Goal: Task Accomplishment & Management: Manage account settings

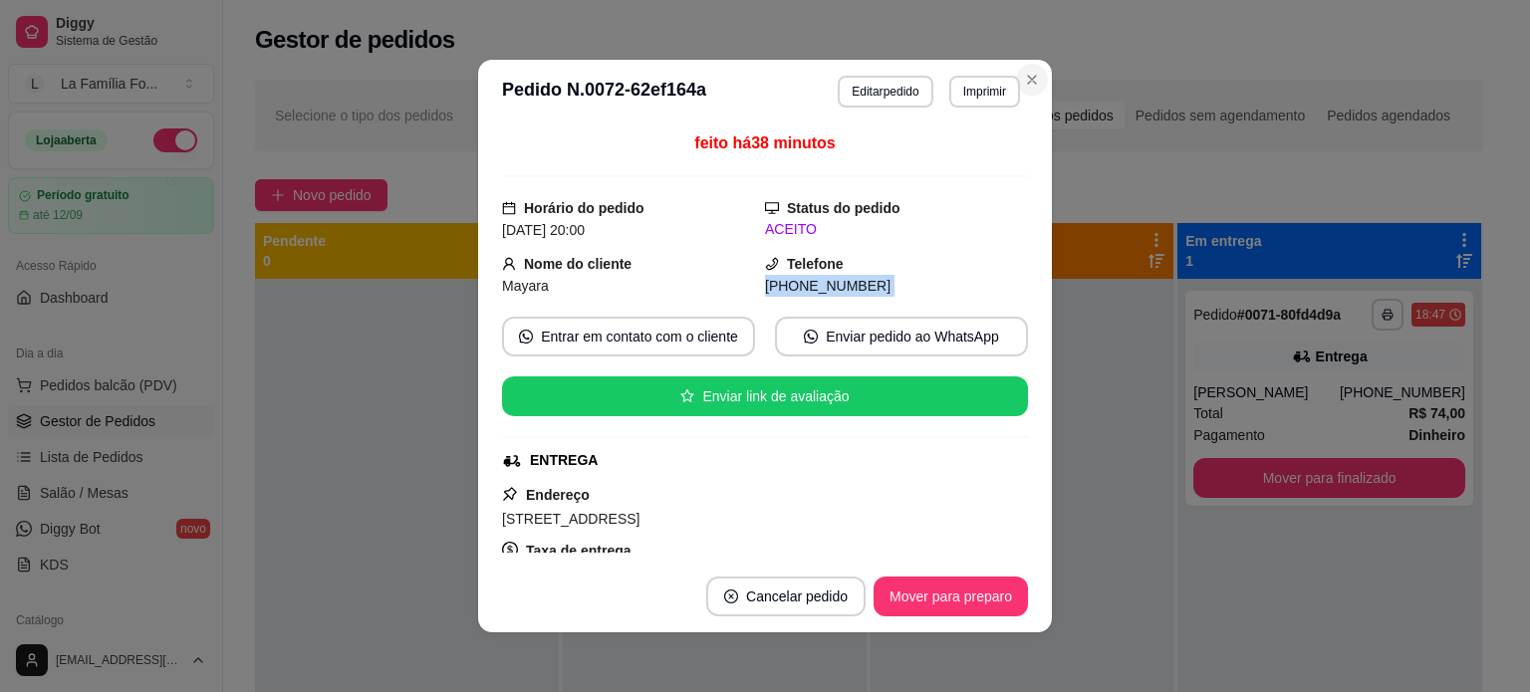
scroll to position [172, 0]
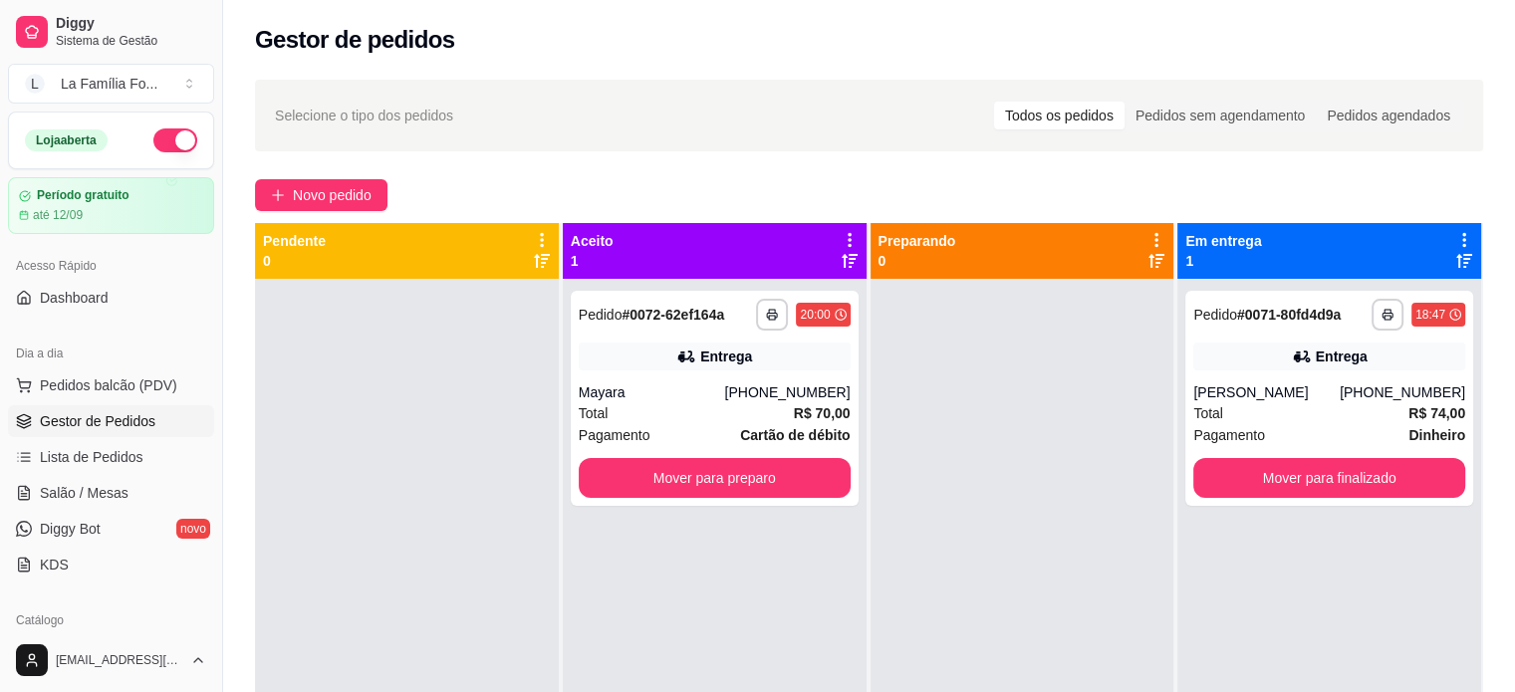
click at [781, 511] on div "**********" at bounding box center [715, 625] width 304 height 692
click at [777, 486] on button "Mover para preparo" at bounding box center [715, 478] width 264 height 39
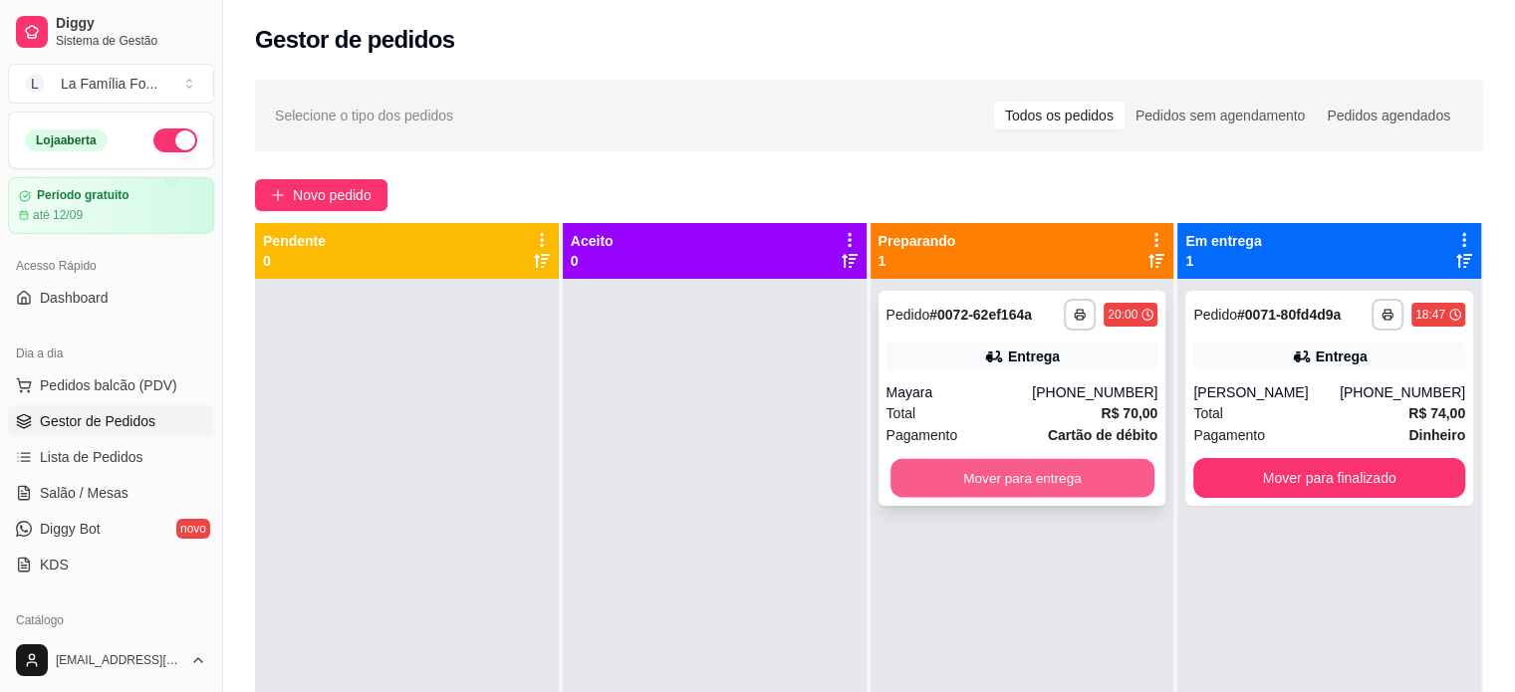
click at [999, 481] on button "Mover para entrega" at bounding box center [1022, 478] width 264 height 39
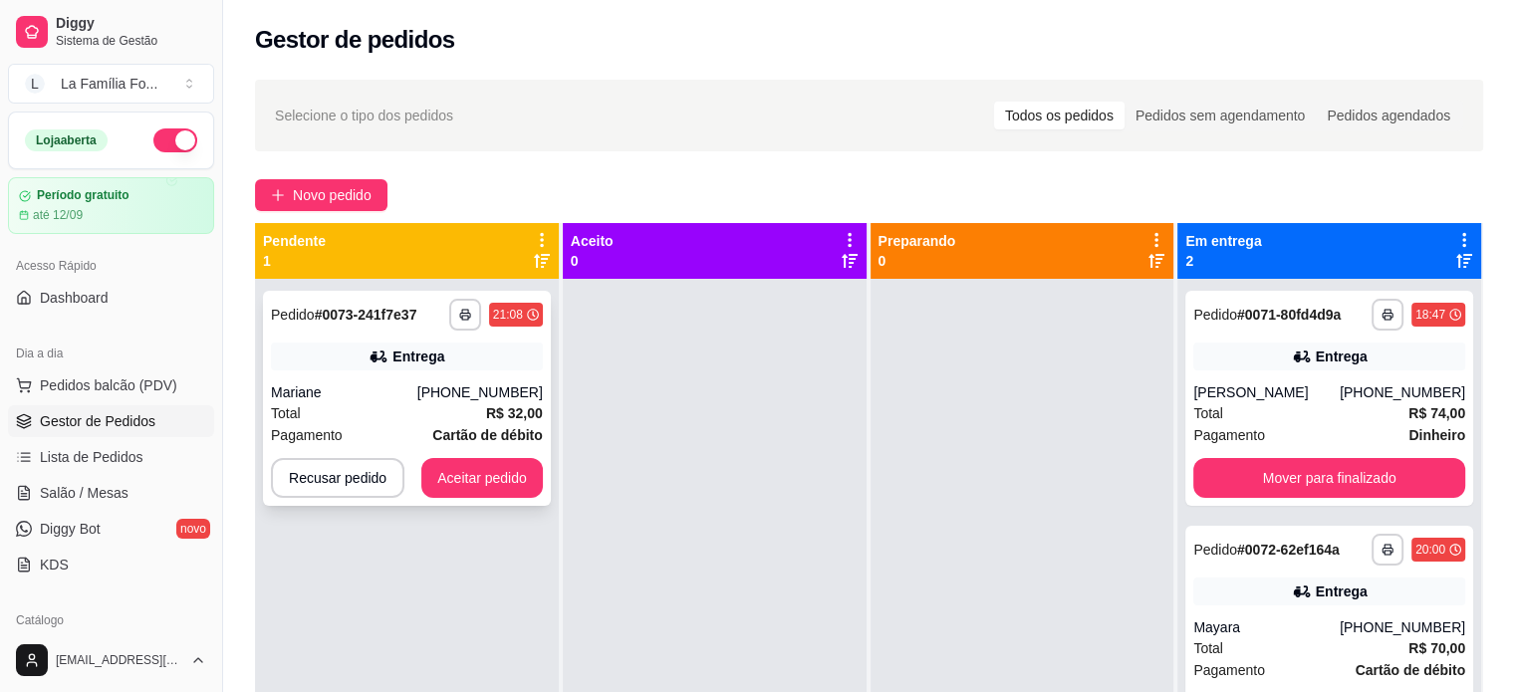
click at [517, 348] on div "Entrega" at bounding box center [407, 357] width 272 height 28
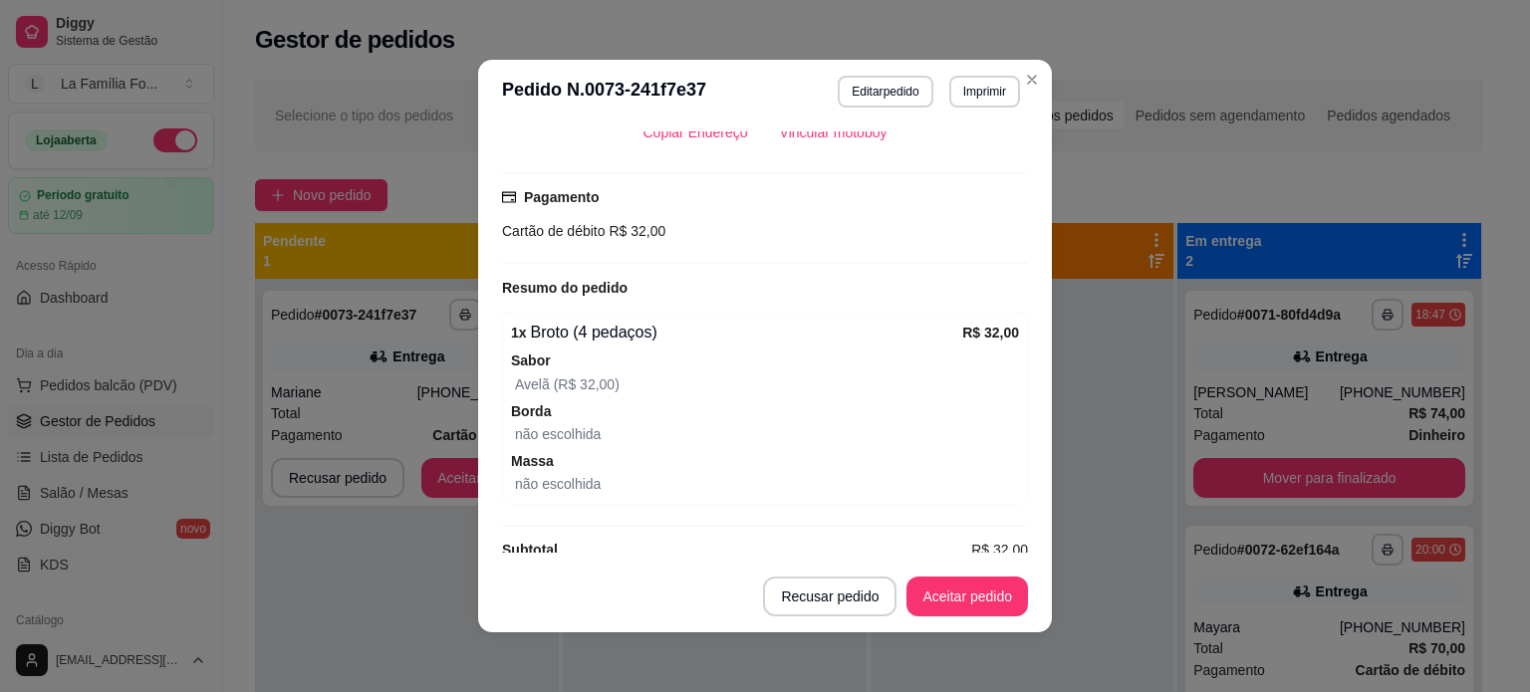
scroll to position [476, 0]
click at [958, 600] on button "Aceitar pedido" at bounding box center [967, 597] width 118 height 39
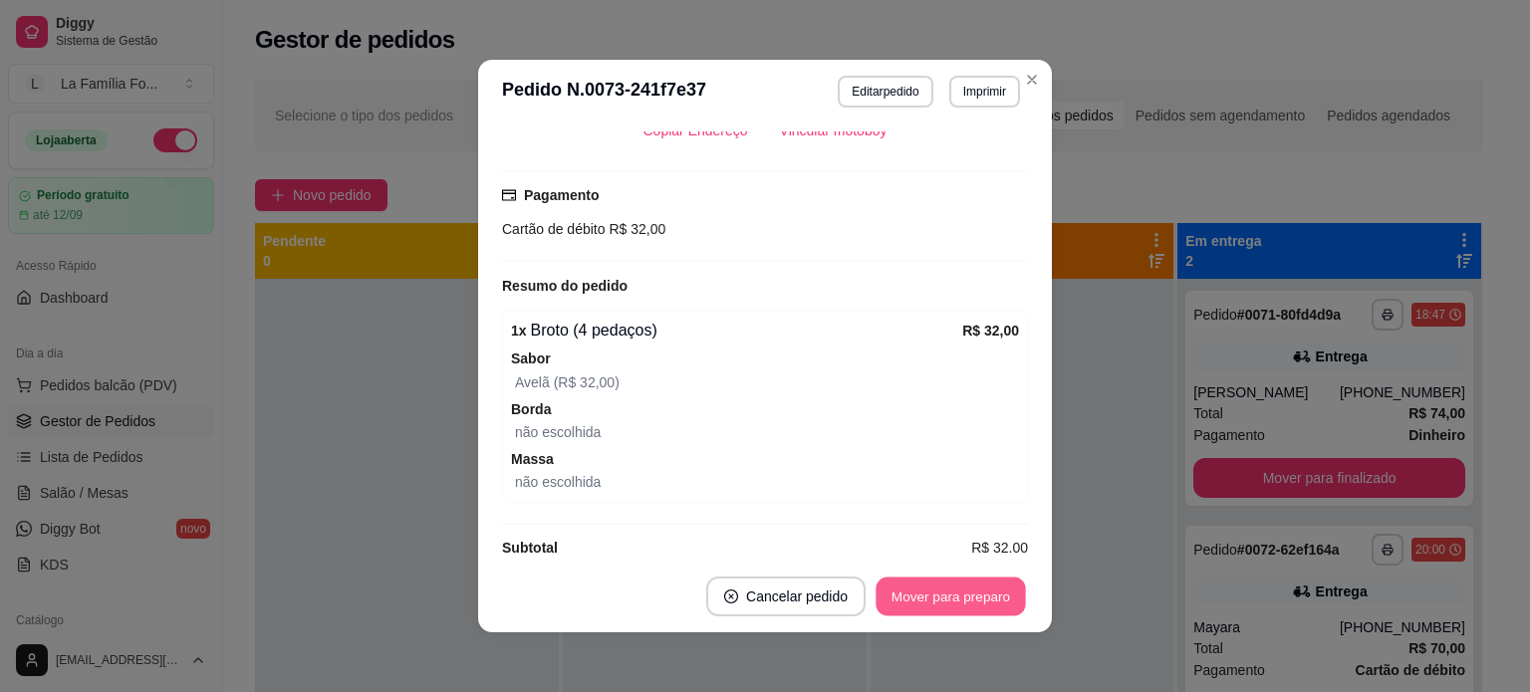
click at [951, 601] on button "Mover para preparo" at bounding box center [949, 597] width 149 height 39
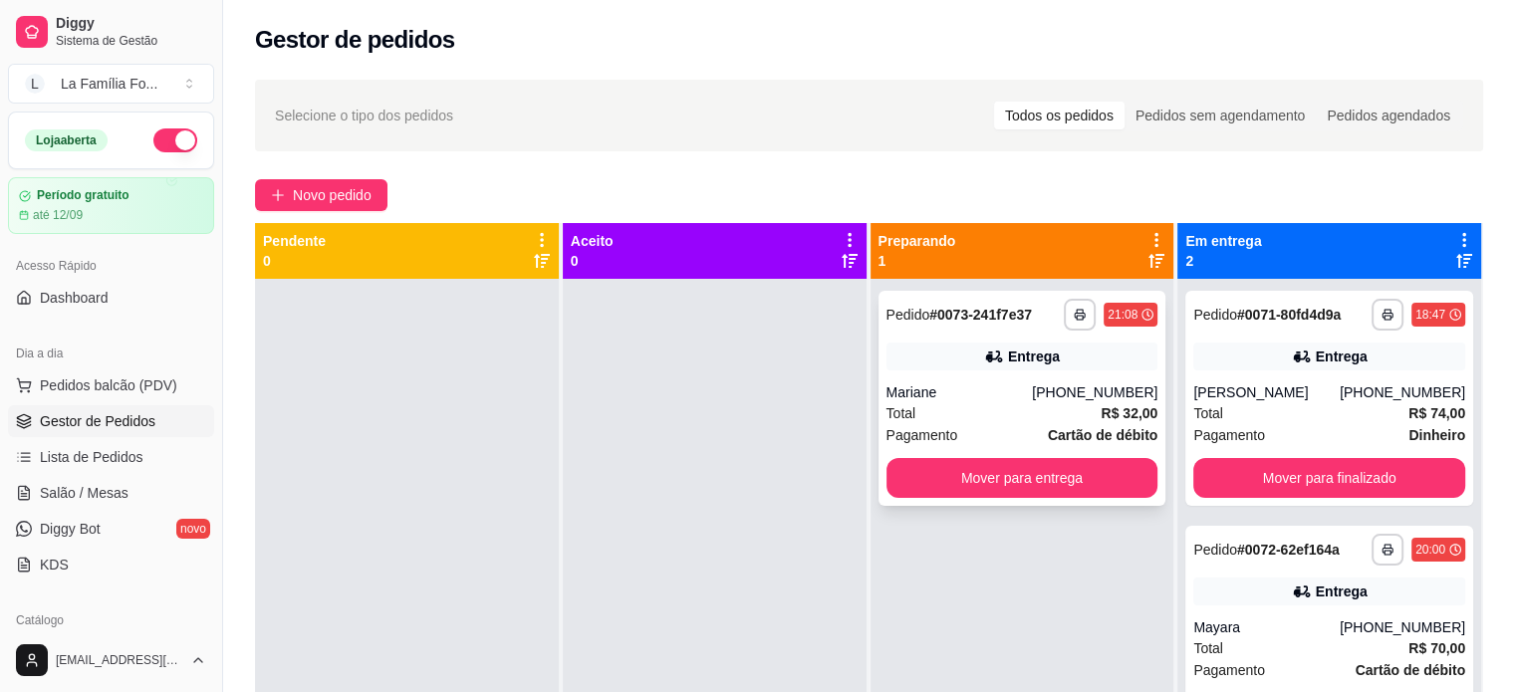
click at [1013, 396] on div "Mariane" at bounding box center [959, 392] width 146 height 20
click at [1048, 409] on div "Total R$ 32,00" at bounding box center [1022, 413] width 272 height 22
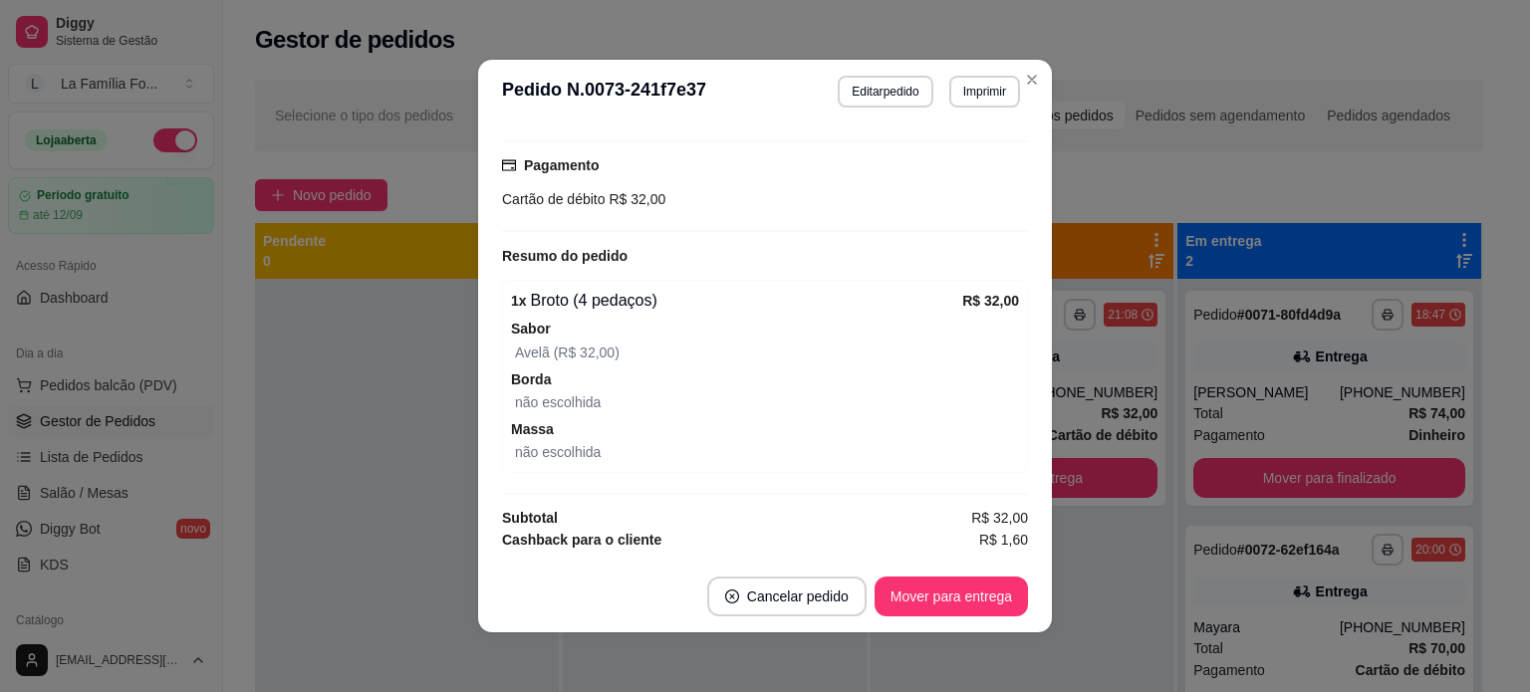
scroll to position [523, 0]
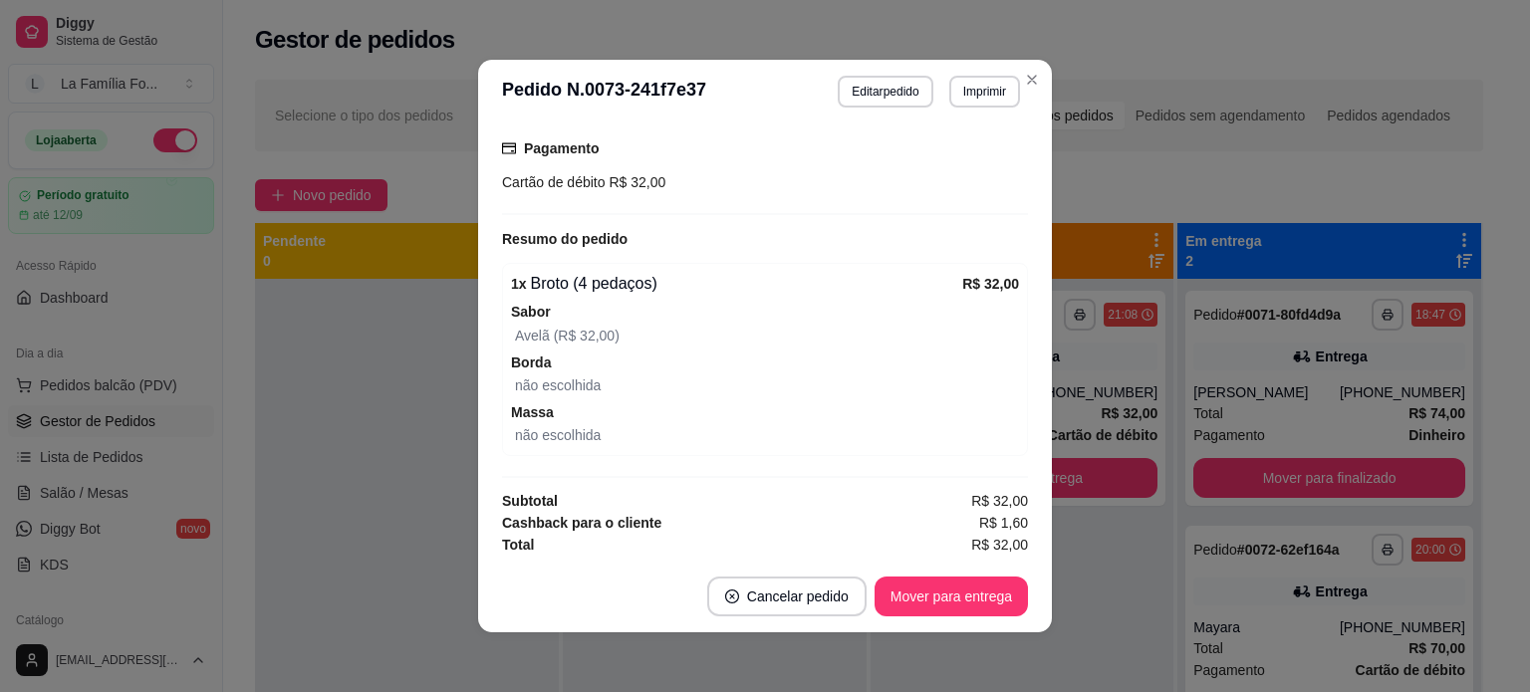
click at [830, 381] on div "não escolhida" at bounding box center [767, 385] width 504 height 24
click at [960, 606] on button "Mover para entrega" at bounding box center [950, 597] width 153 height 40
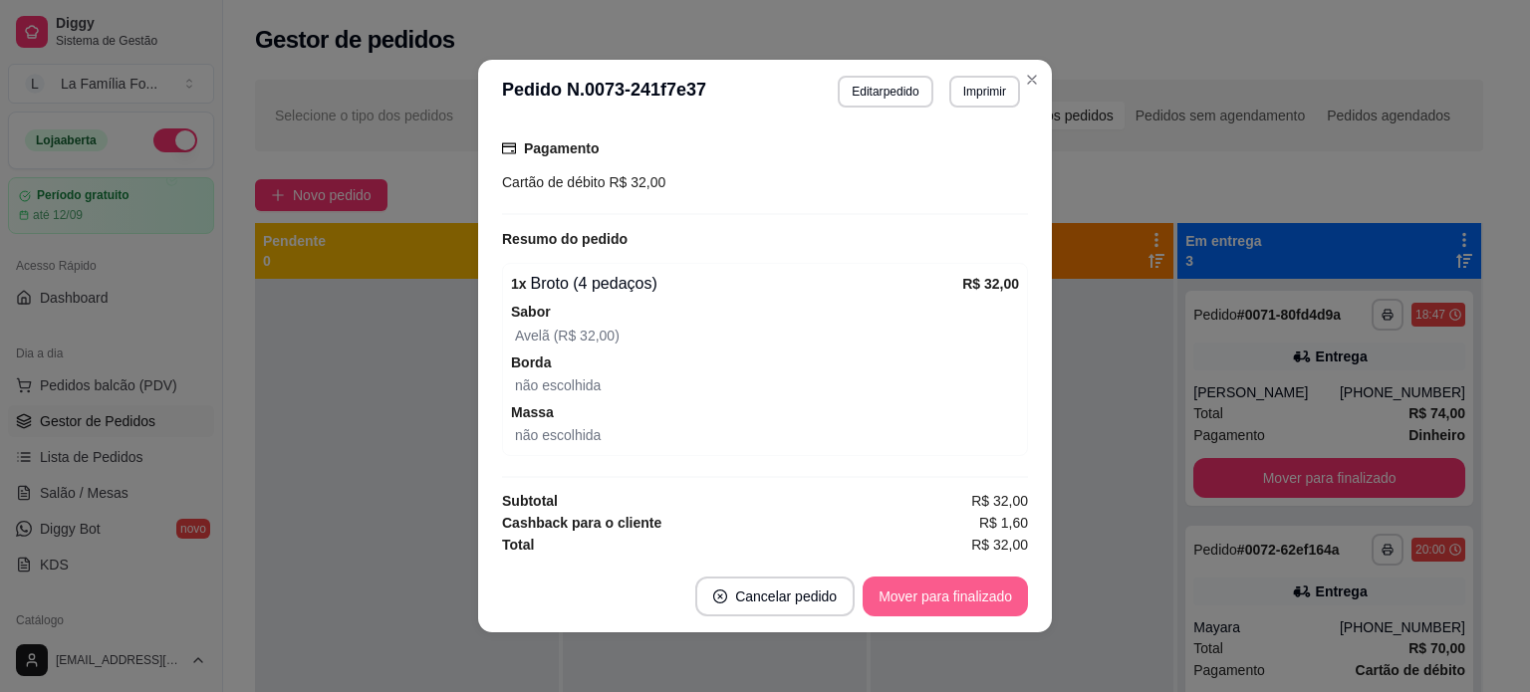
click at [953, 604] on button "Mover para finalizado" at bounding box center [944, 597] width 165 height 40
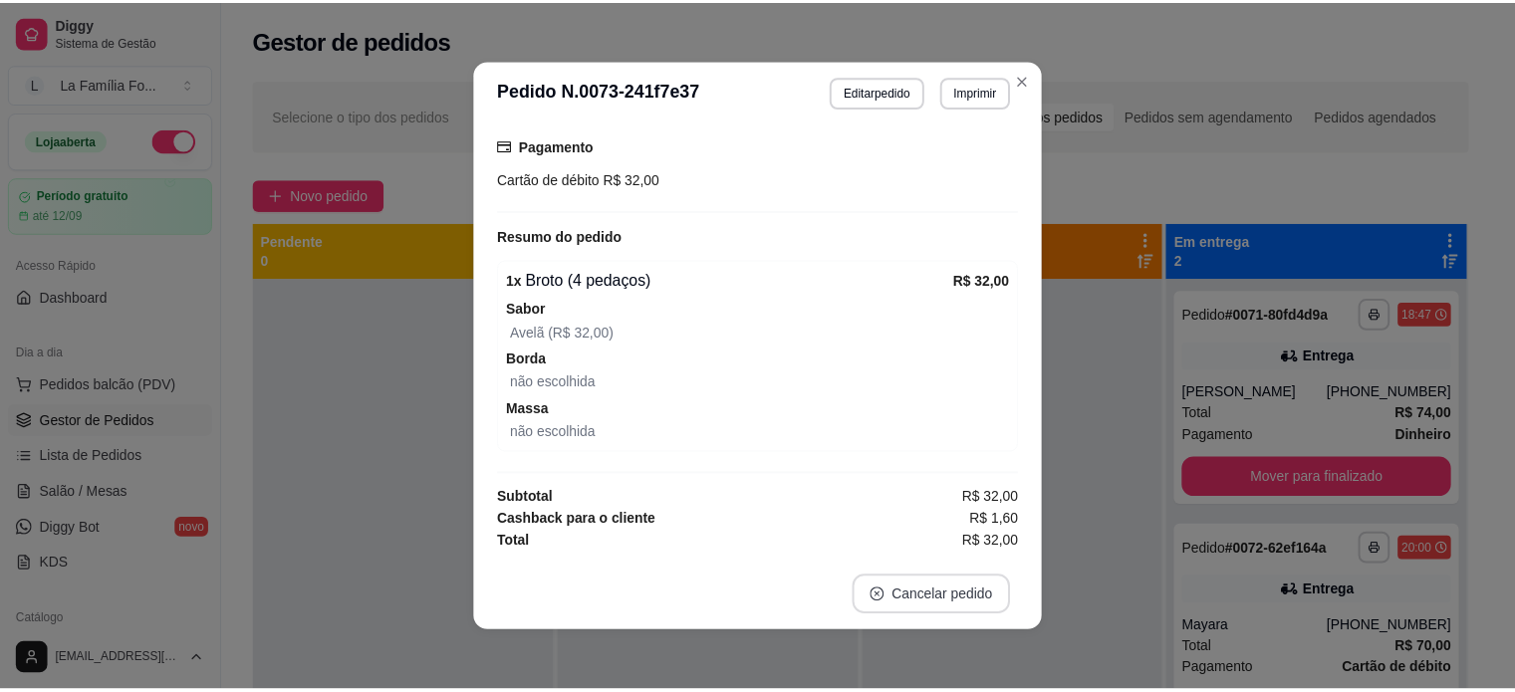
scroll to position [478, 0]
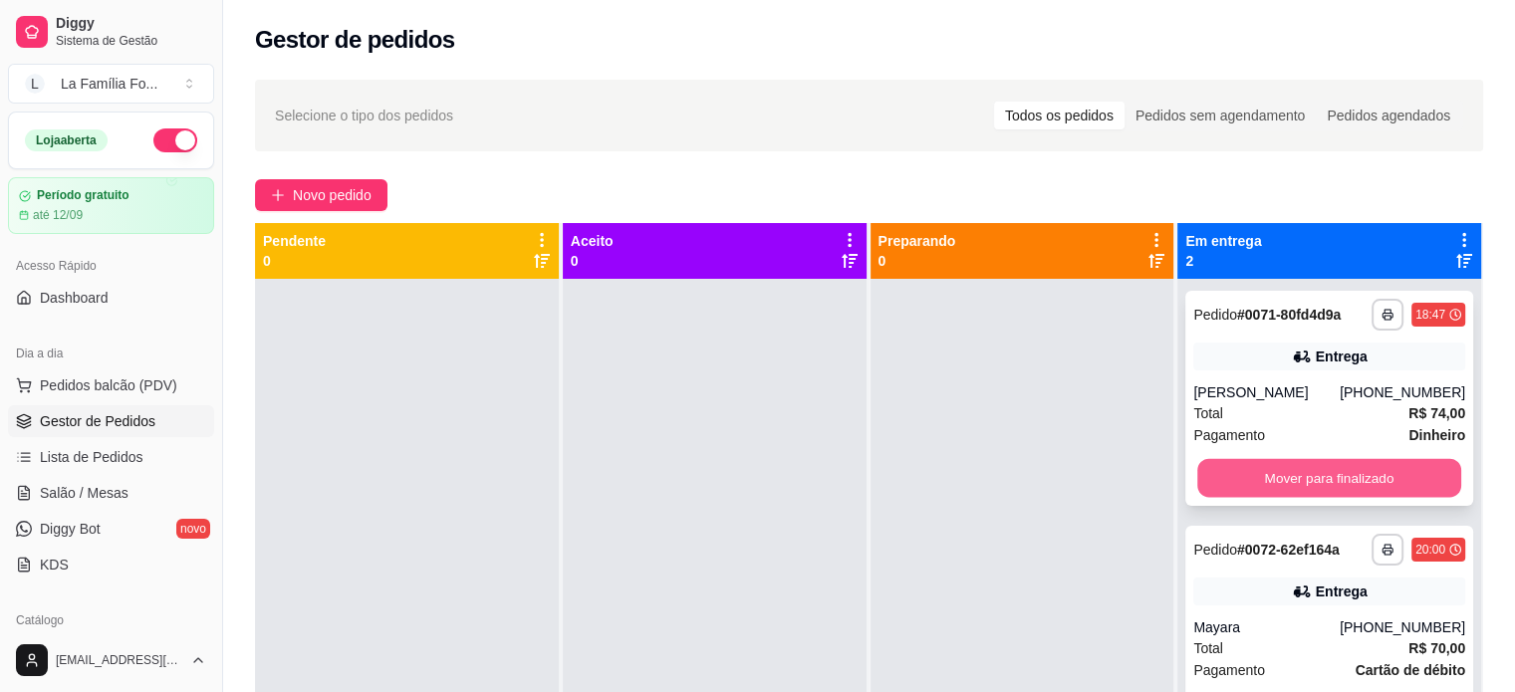
click at [1259, 498] on button "Mover para finalizado" at bounding box center [1329, 478] width 264 height 39
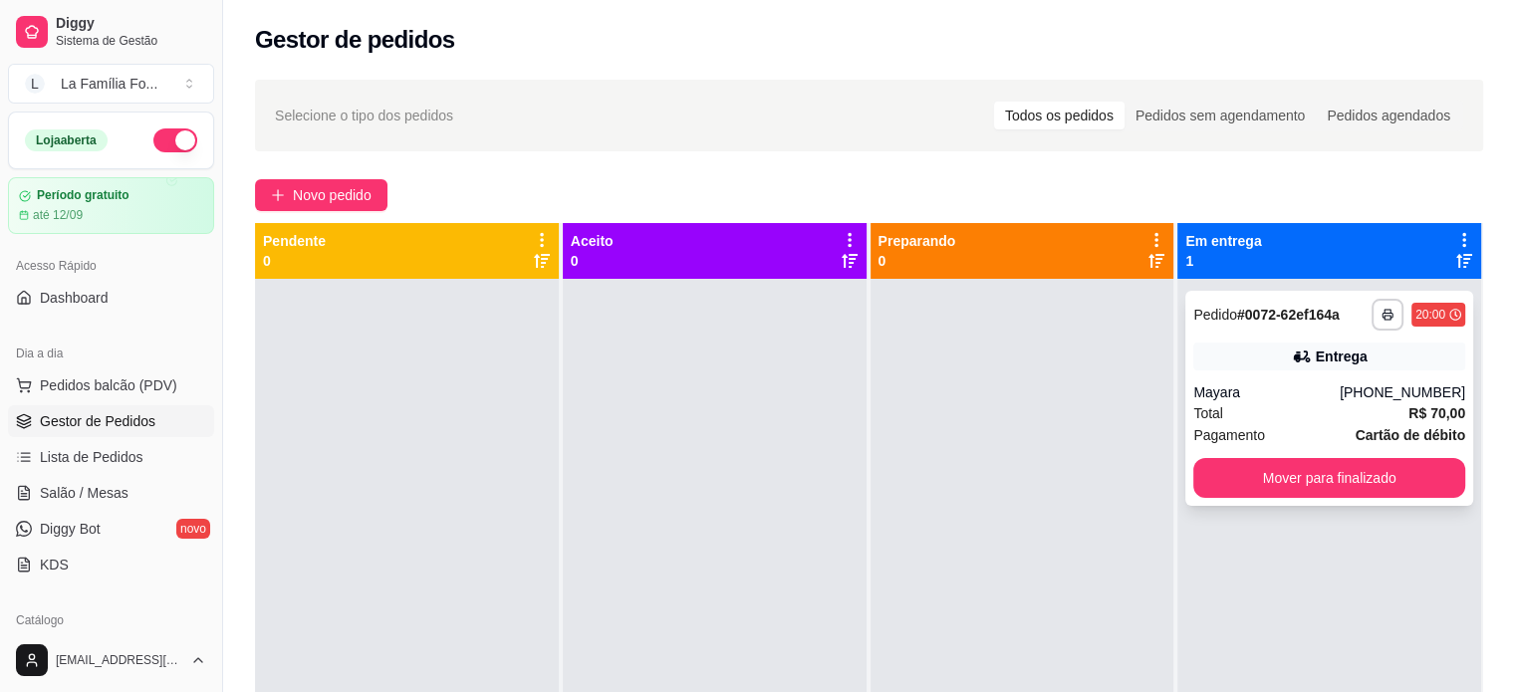
click at [1263, 499] on div "**********" at bounding box center [1329, 398] width 288 height 215
click at [1269, 493] on button "Mover para finalizado" at bounding box center [1329, 478] width 264 height 39
click at [1269, 485] on div "Mover para finalizado" at bounding box center [1329, 478] width 272 height 40
